Goal: Transaction & Acquisition: Purchase product/service

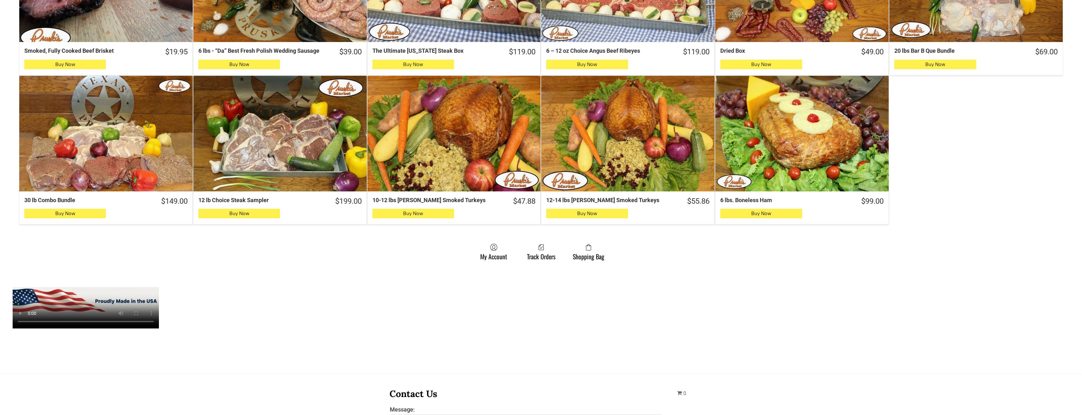
scroll to position [442, 0]
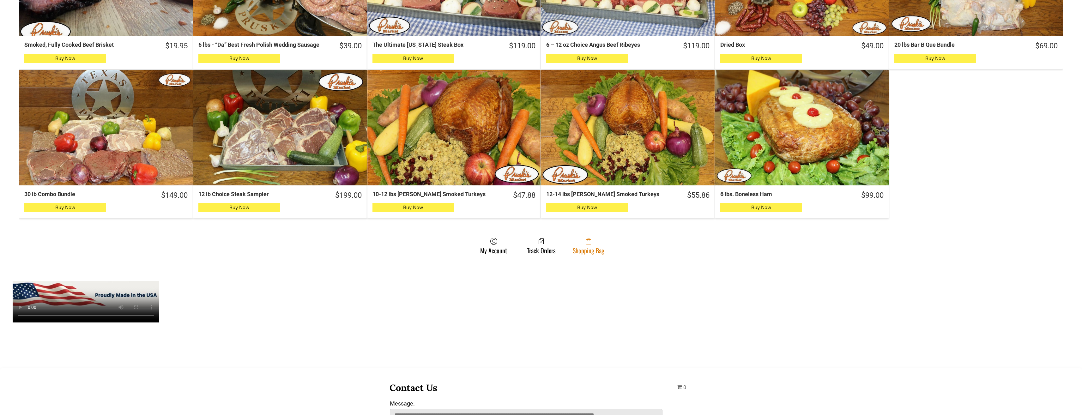
click at [595, 252] on link "Shopping Bag" at bounding box center [588, 245] width 38 height 17
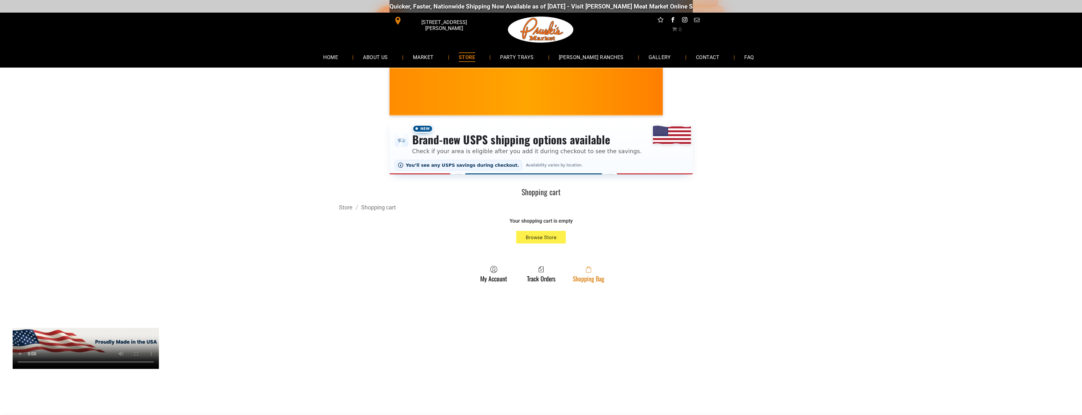
click at [577, 273] on span at bounding box center [589, 270] width 32 height 8
click at [605, 275] on link "Shopping Bag" at bounding box center [588, 274] width 38 height 17
click at [591, 273] on icon at bounding box center [588, 269] width 5 height 5
